Goal: Information Seeking & Learning: Compare options

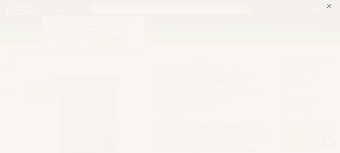
click at [329, 8] on icon at bounding box center [329, 6] width 5 height 5
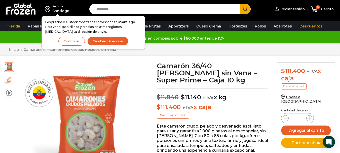
click at [69, 41] on button "Continuar" at bounding box center [71, 41] width 26 height 9
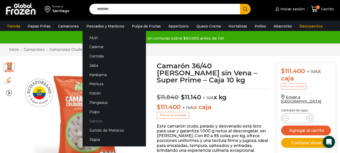
click at [92, 122] on link "Salmón" at bounding box center [114, 120] width 63 height 9
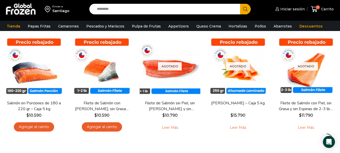
scroll to position [40, 0]
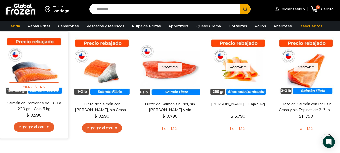
click at [31, 57] on img at bounding box center [34, 65] width 61 height 61
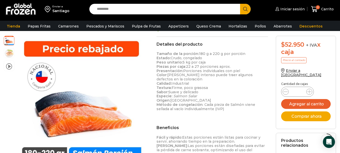
scroll to position [139, 0]
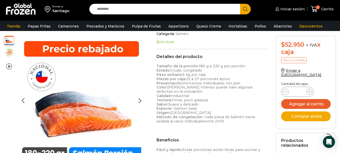
click at [6, 56] on img at bounding box center [9, 53] width 10 height 10
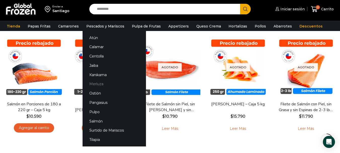
click at [94, 83] on link "Merluza" at bounding box center [114, 83] width 63 height 9
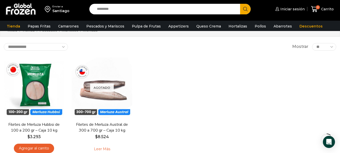
scroll to position [20, 0]
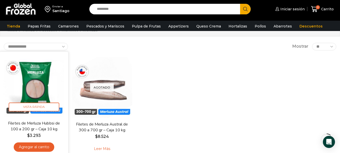
click at [35, 80] on img at bounding box center [34, 85] width 61 height 61
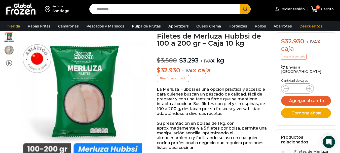
scroll to position [30, 0]
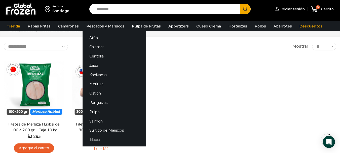
click at [98, 136] on link "Tilapia" at bounding box center [114, 139] width 63 height 9
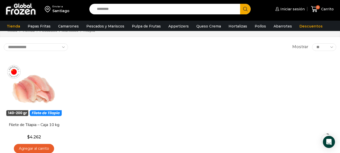
scroll to position [20, 0]
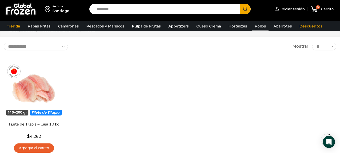
click at [259, 27] on link "Pollos" at bounding box center [260, 26] width 16 height 10
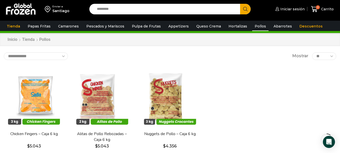
scroll to position [10, 0]
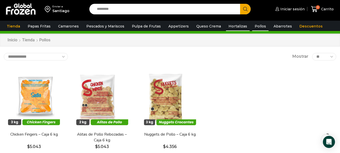
click at [229, 27] on link "Hortalizas" at bounding box center [238, 26] width 24 height 10
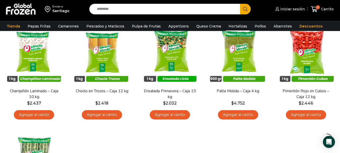
scroll to position [154, 0]
